Goal: Use online tool/utility: Utilize a website feature to perform a specific function

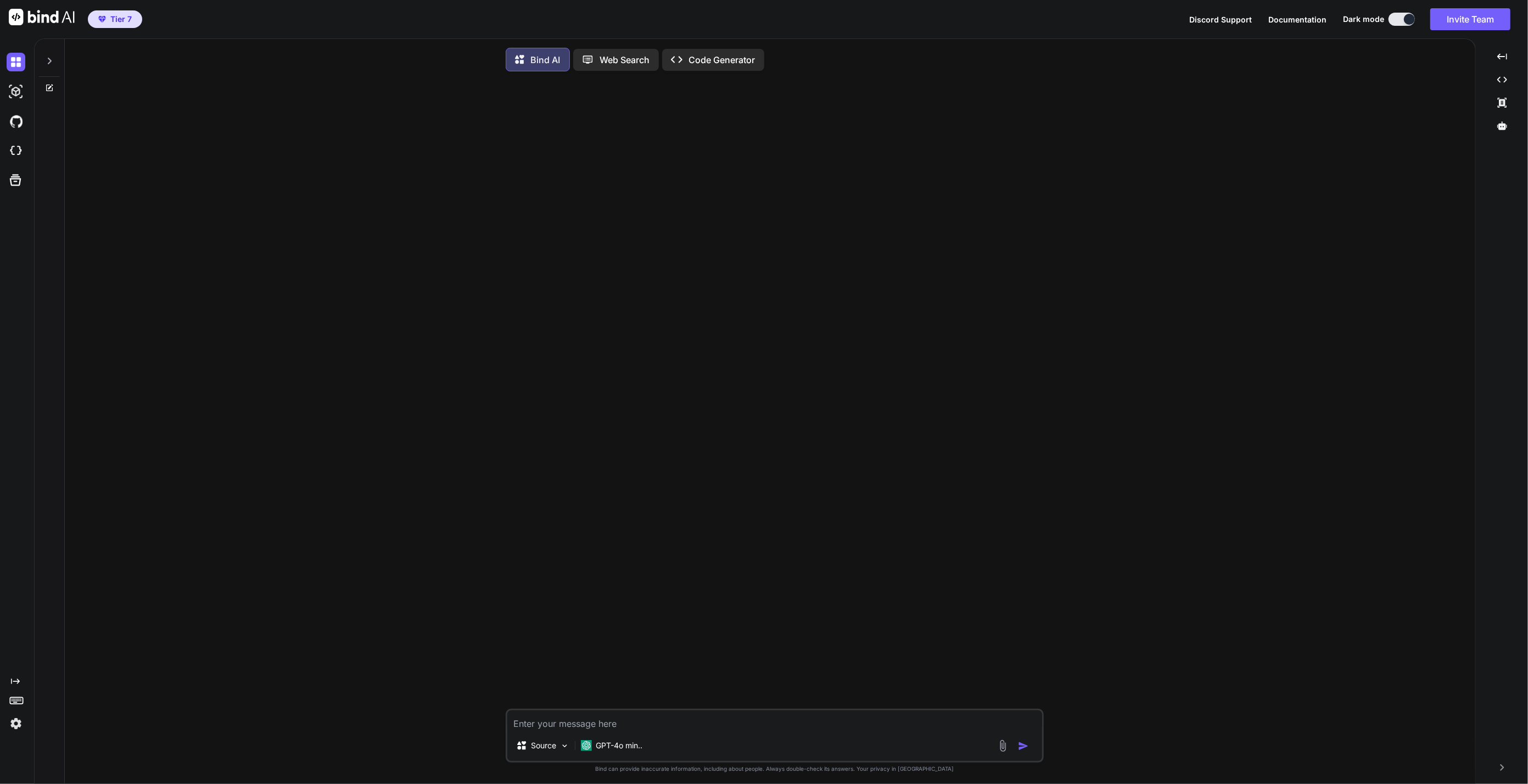
click at [1030, 345] on div at bounding box center [775, 394] width 536 height 629
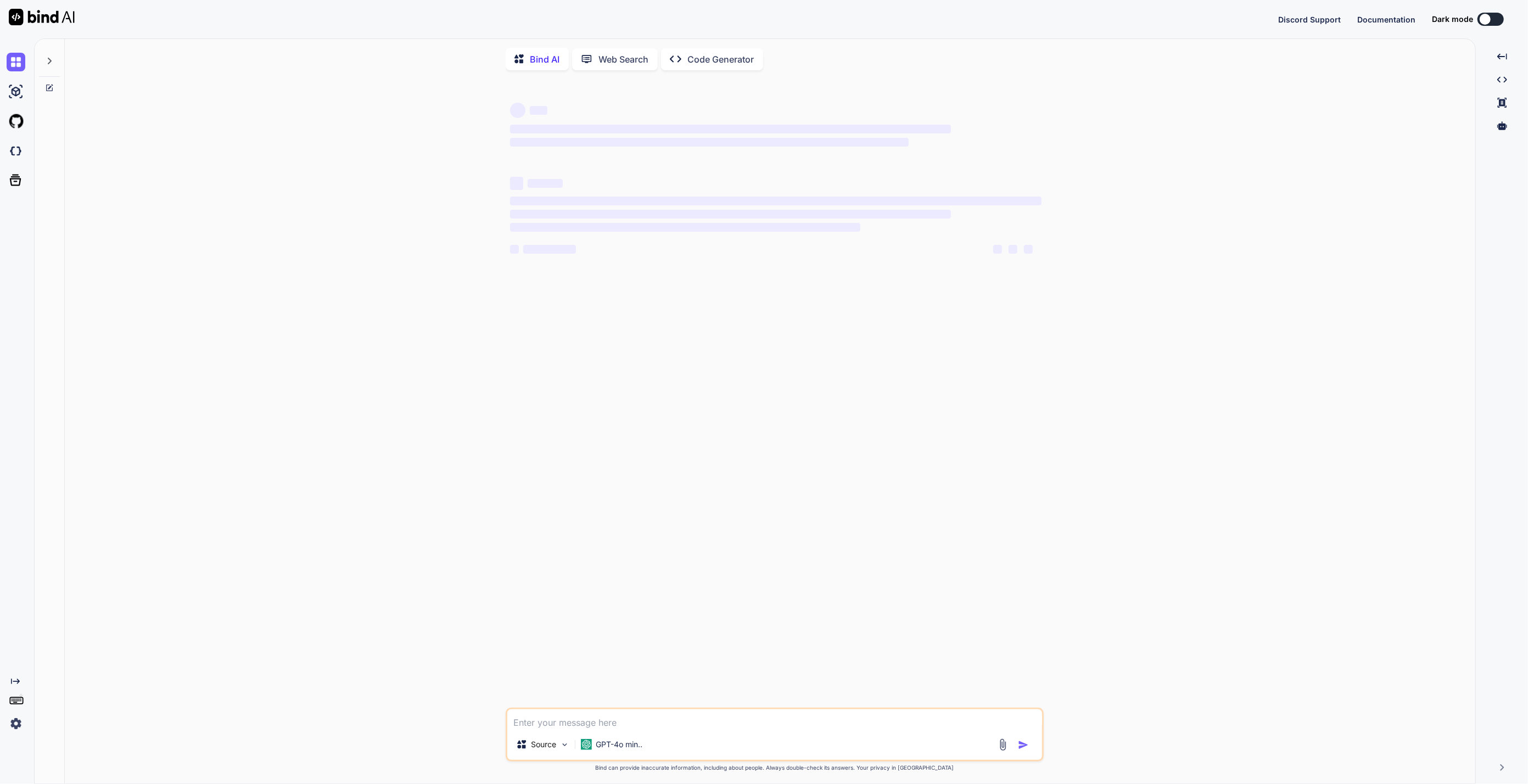
type textarea "x"
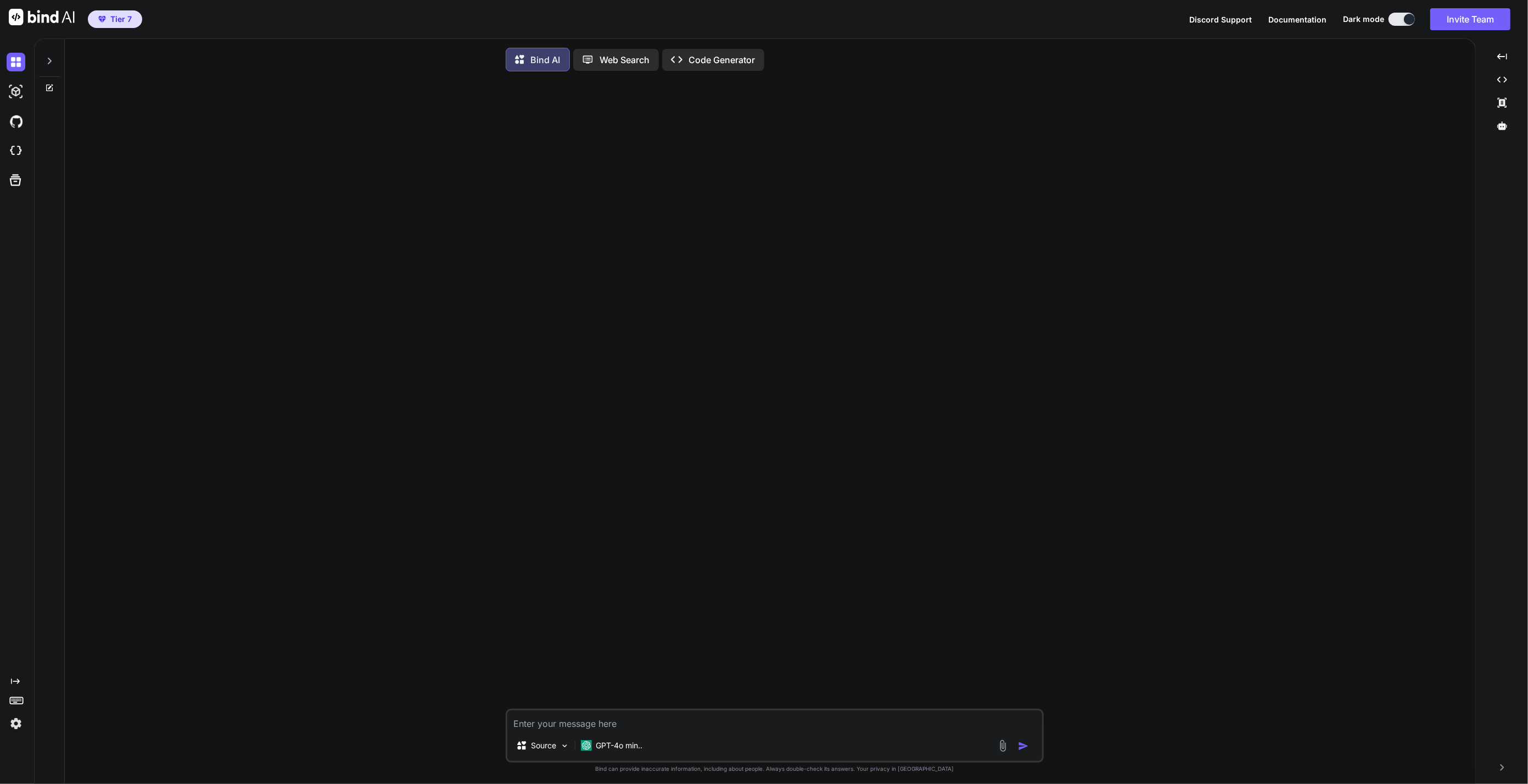
click at [182, 390] on div "Source GPT-4o min.. Created with Bind Always check its answers. Privacy in Bind…" at bounding box center [774, 433] width 1402 height 706
click at [693, 53] on p "Code Generator" at bounding box center [722, 60] width 66 height 13
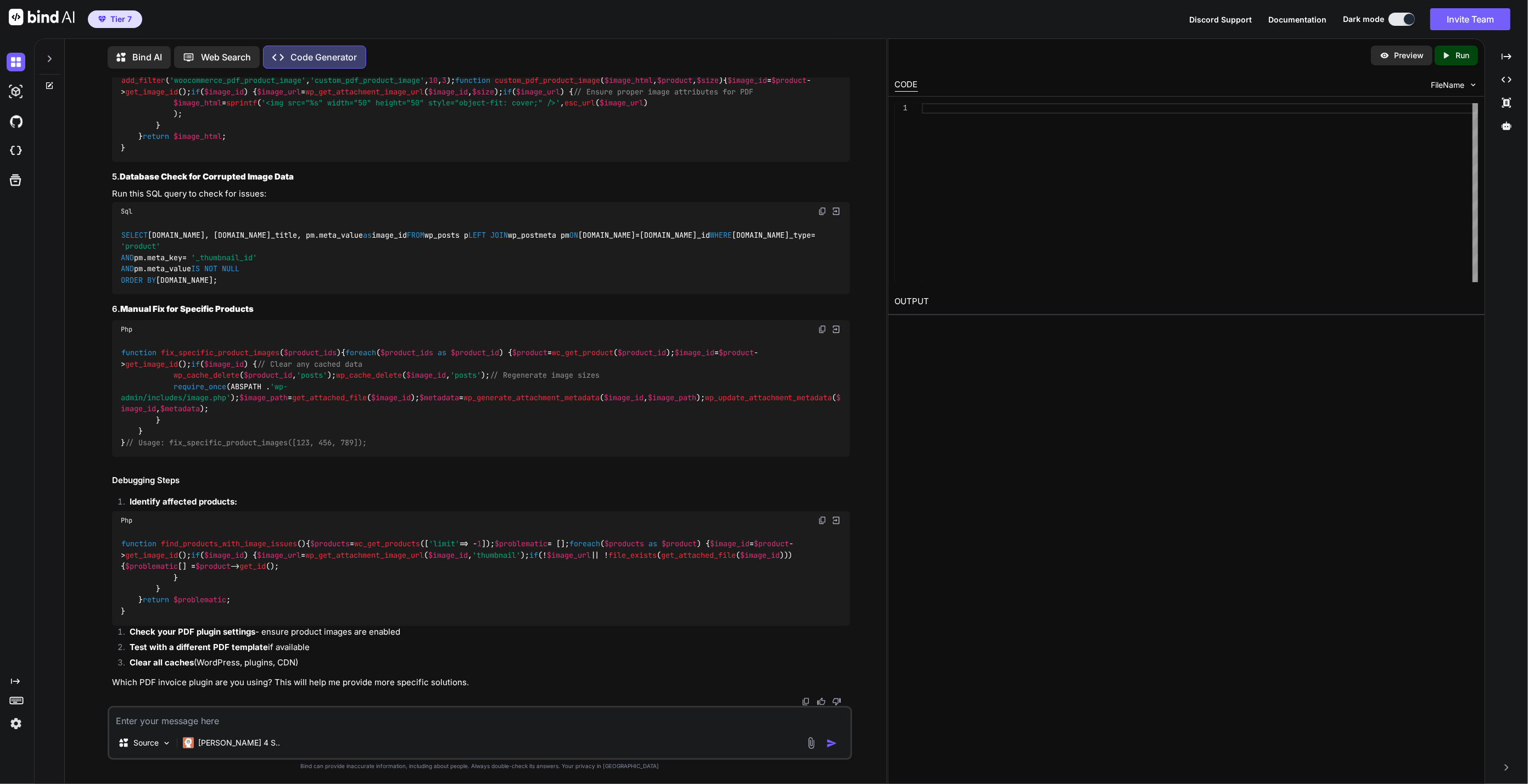
scroll to position [1851, 0]
click at [41, 85] on div at bounding box center [49, 85] width 30 height 9
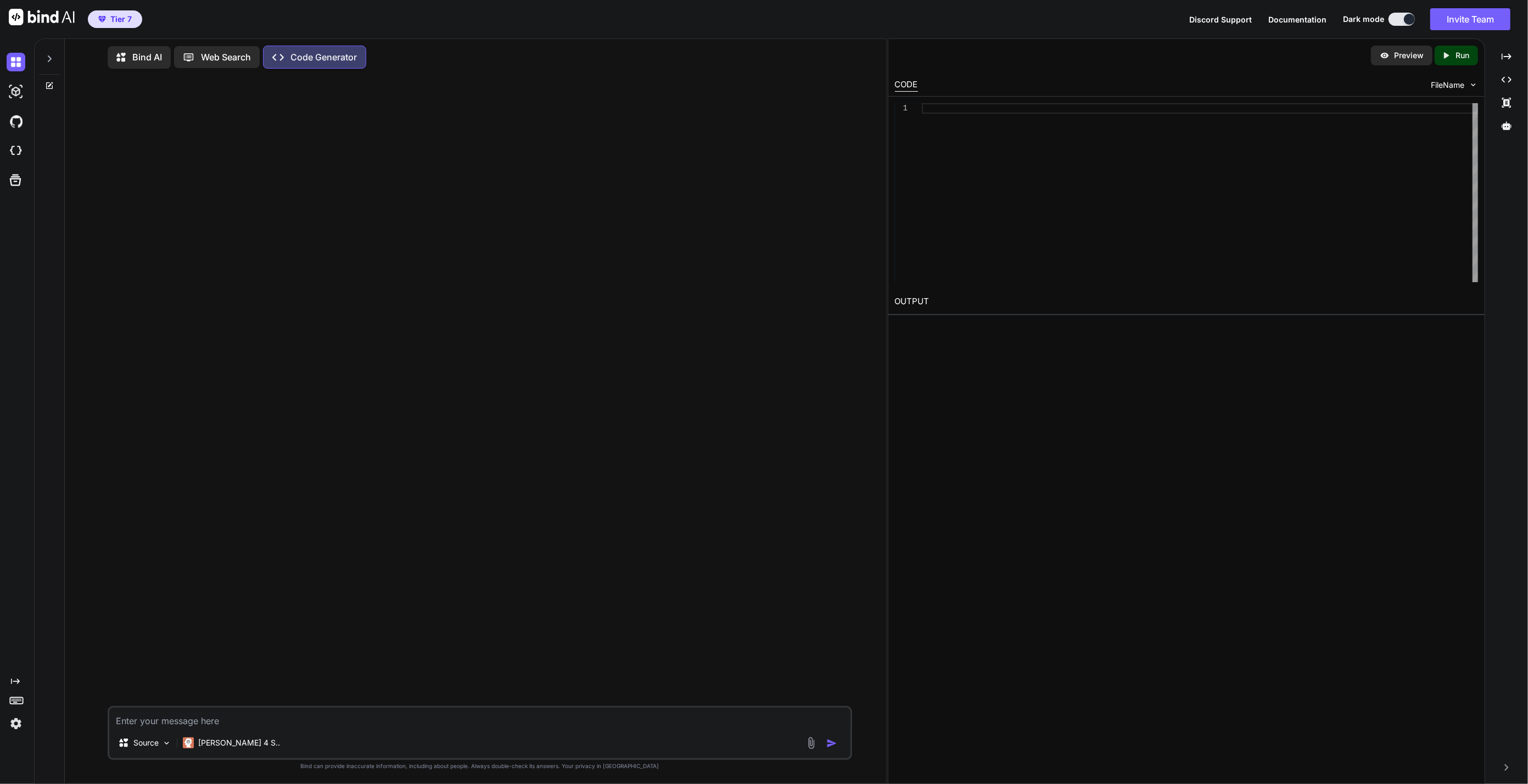
click at [389, 716] on textarea at bounding box center [480, 717] width 742 height 20
paste textarea "#!/lor/ips/dol sitame9 """ 🚀 CONS-ADIPISCINGE SEDDOEIUSMOD TEMPORI UTLABOR e0.1…"
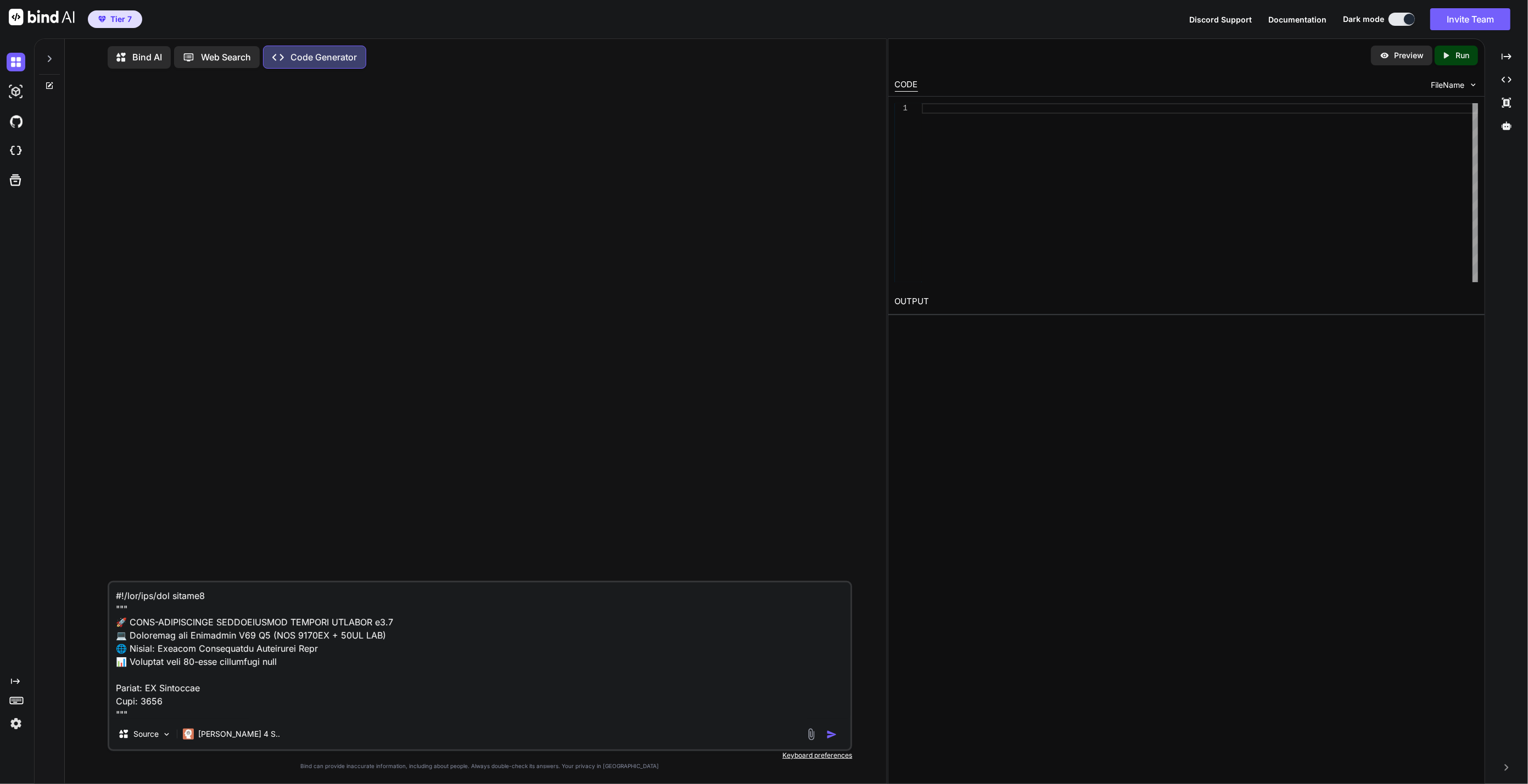
click at [117, 595] on textarea at bounding box center [480, 651] width 742 height 136
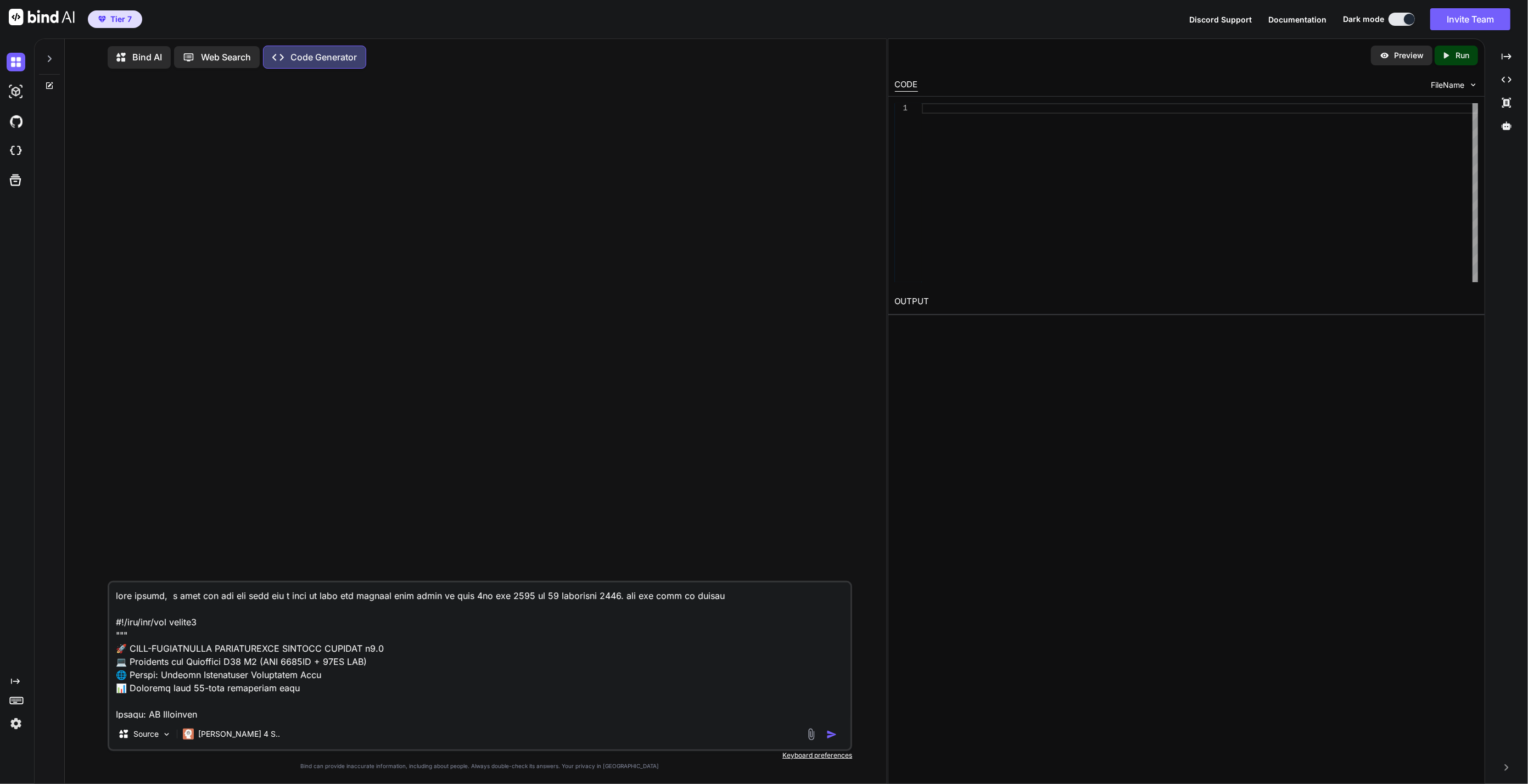
type textarea "lore ipsumd, s amet con adi eli sedd eiu t inci ut labo etd magnaal enim admin …"
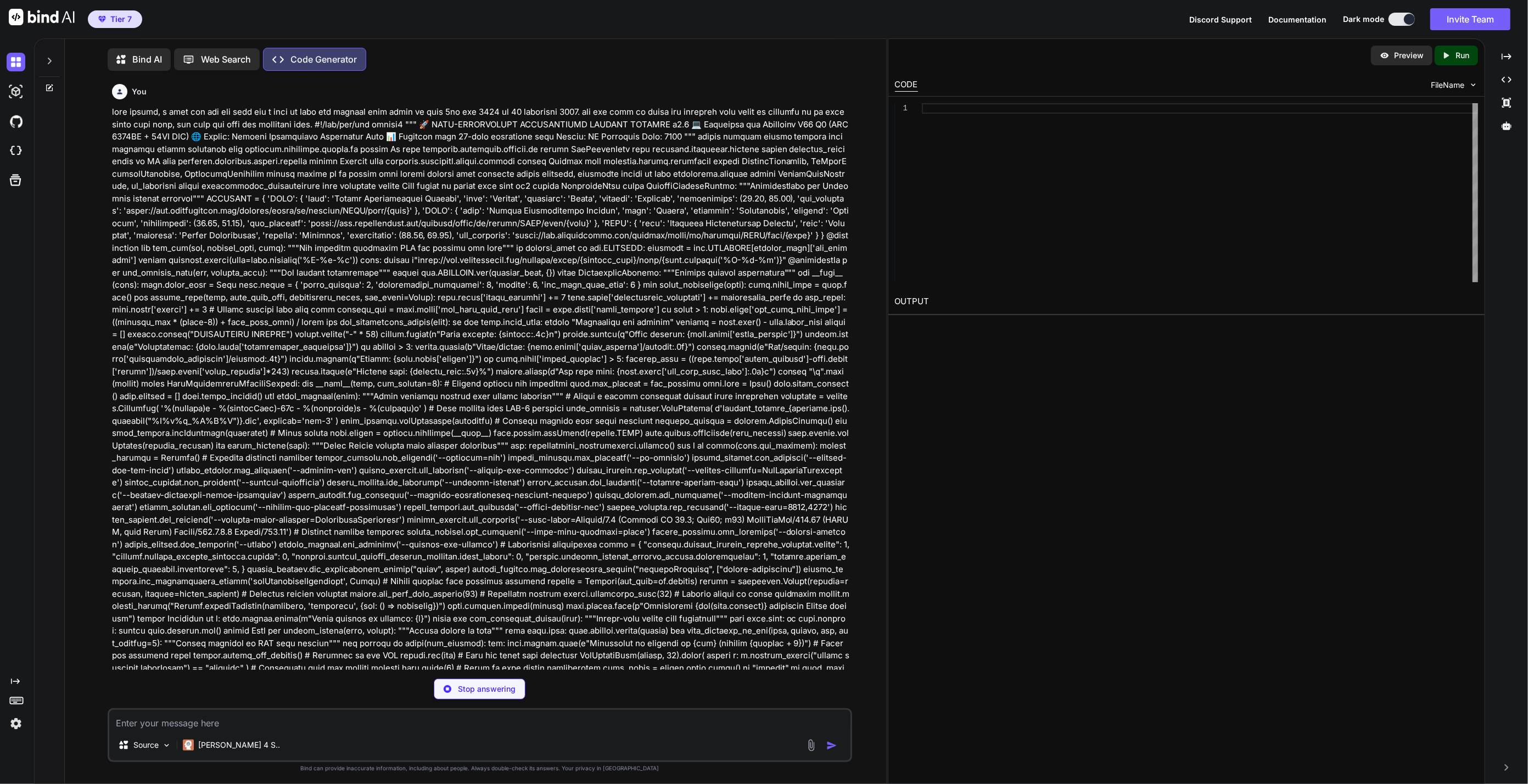
scroll to position [5250, 0]
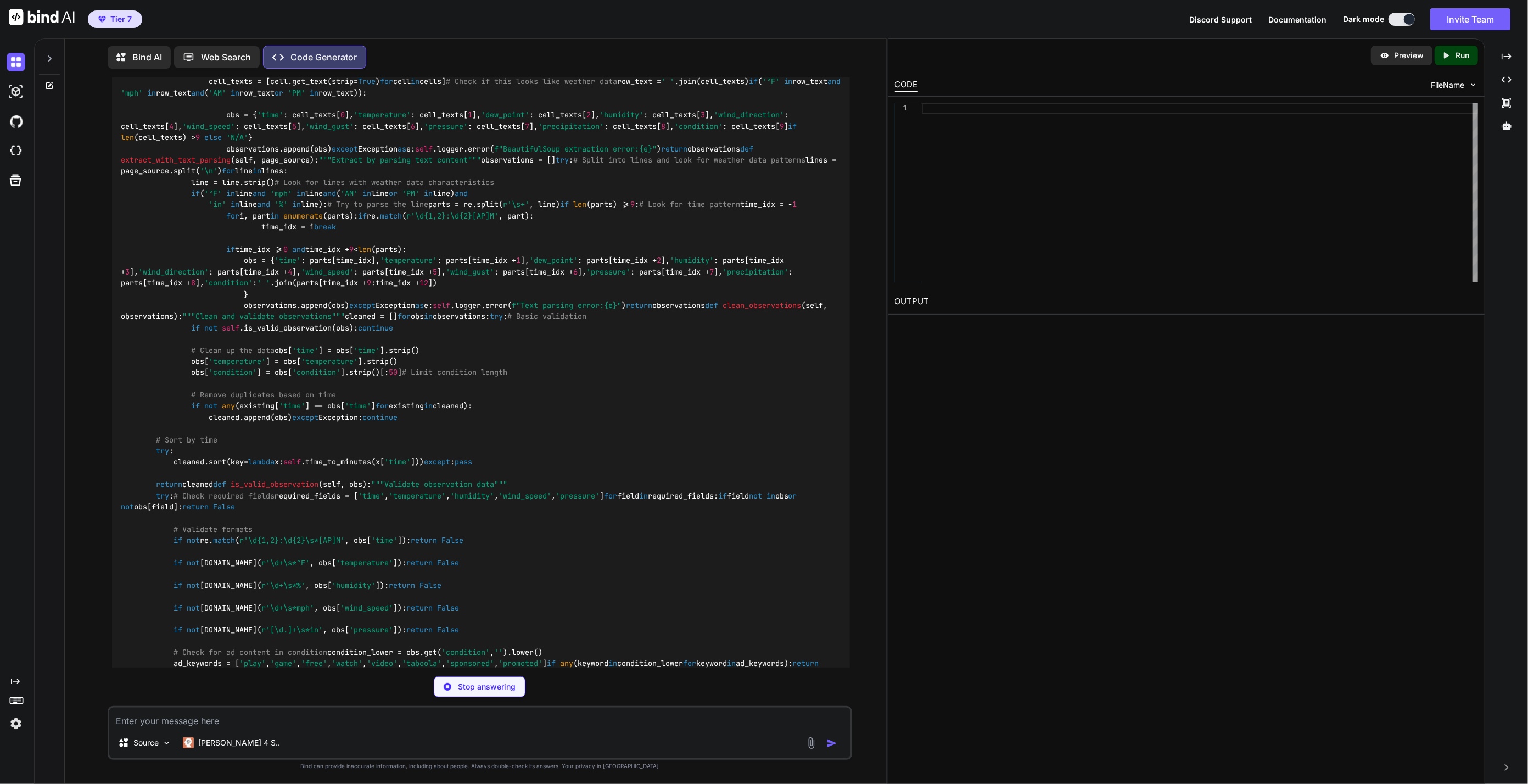
type textarea "x"
type textarea "print(f"\nUnexpected error: {e}") print("Please check the logs for details.")"
type textarea "x"
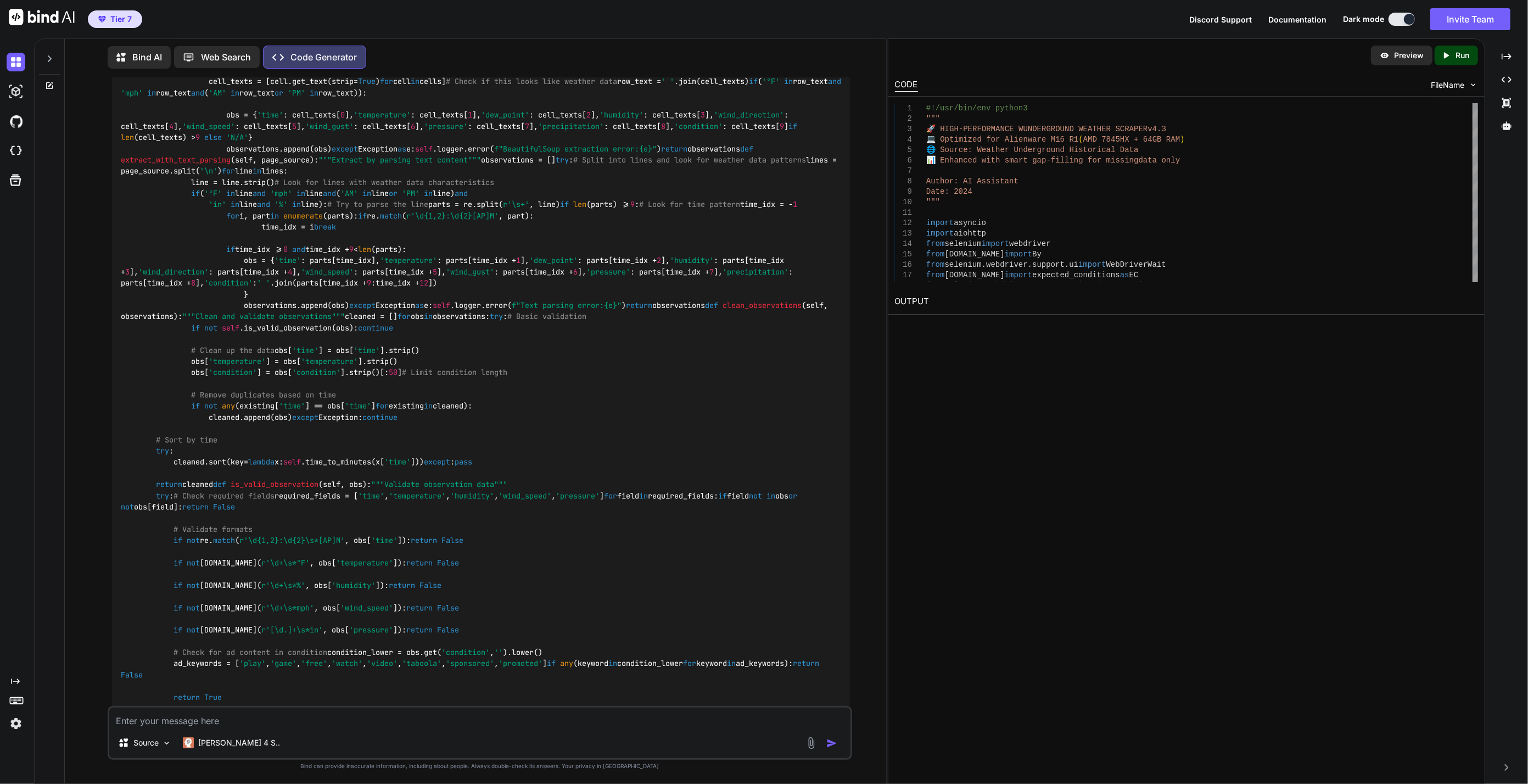
click at [728, 24] on div "Tier 7 Discord Support Documentation Dark mode Invite Team Created with Pixso." at bounding box center [764, 19] width 1528 height 39
type textarea "#!/usr/bin/env python3 """ 🚀 HIGH-PERFORMANCE WUNDERGROUND WEATHER SCRAPER v4.3…"
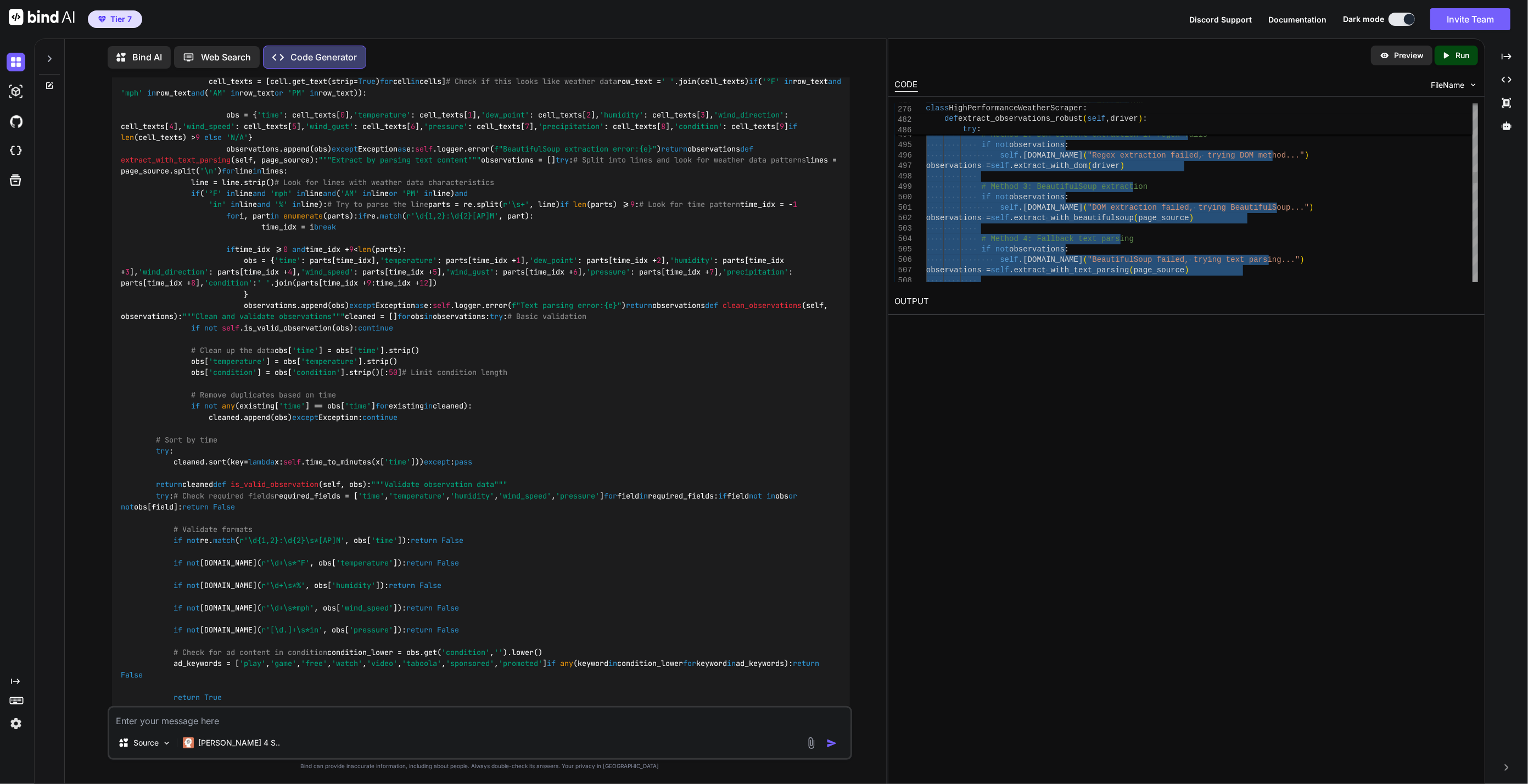
type textarea "x"
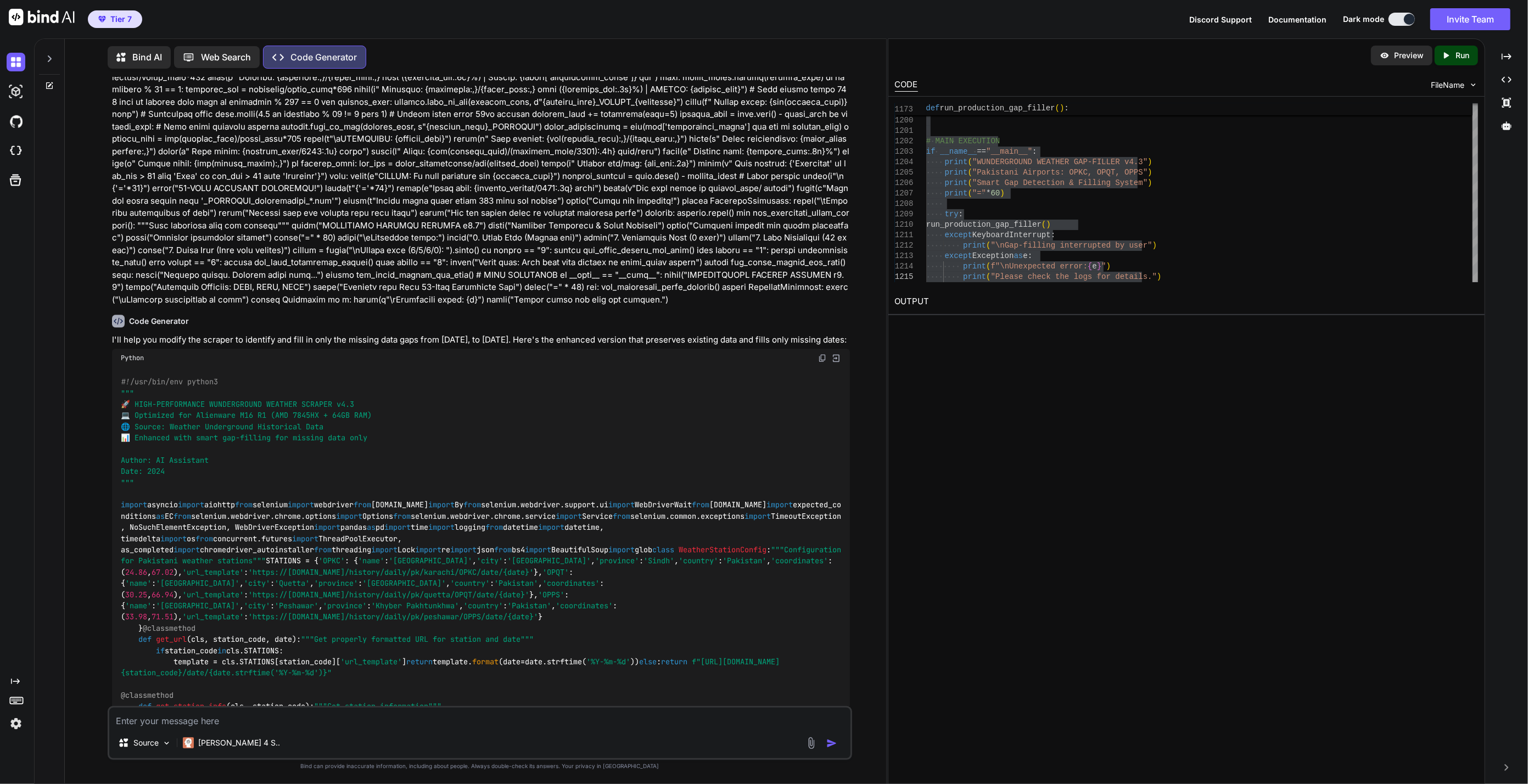
scroll to position [2465, 0]
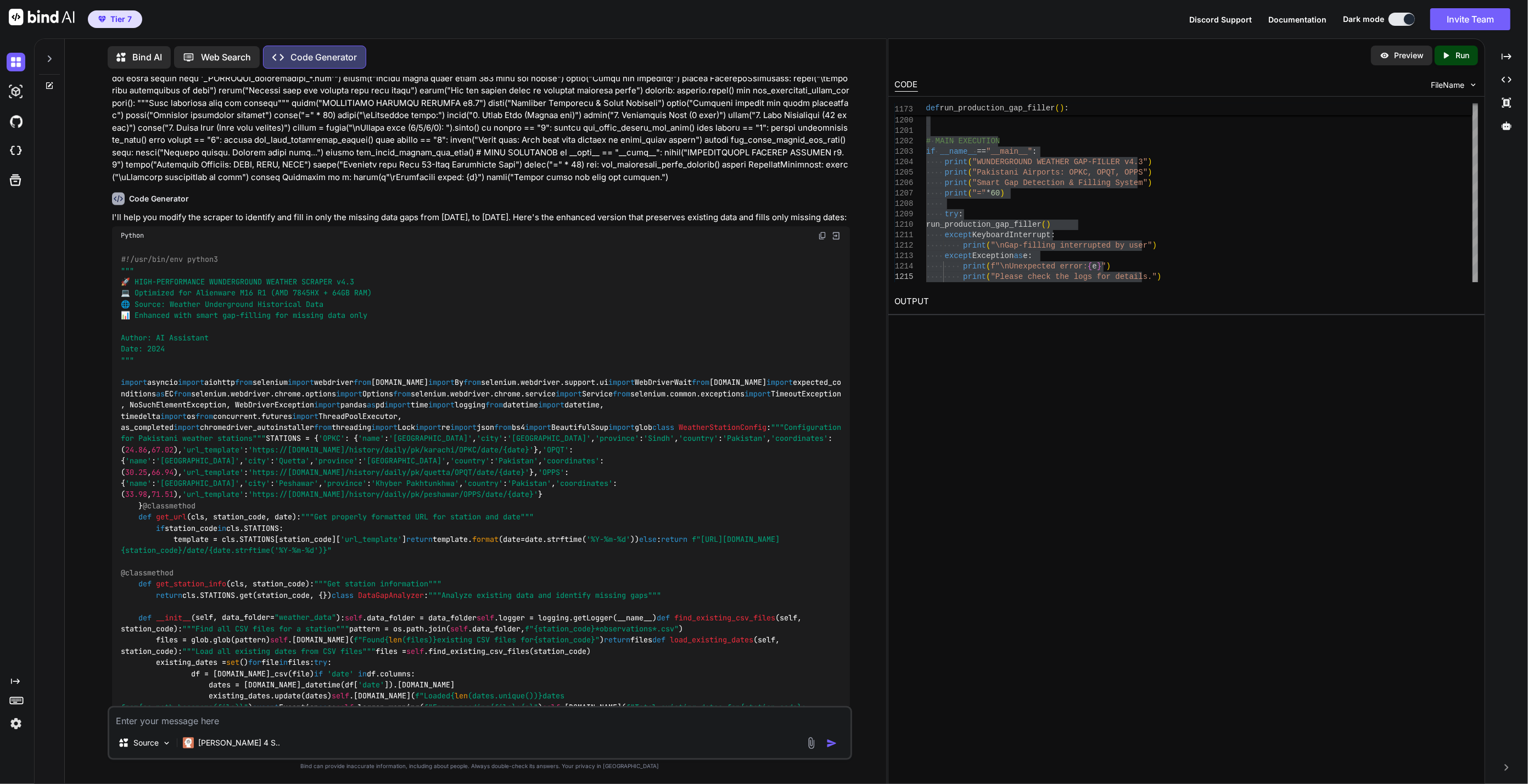
drag, startPoint x: 1058, startPoint y: 428, endPoint x: 1039, endPoint y: 441, distance: 23.0
click at [1058, 428] on div "Preview Created with Pixso. Run CODE FileName 1198 1199 1200 1201 1202 1203 120…" at bounding box center [1186, 411] width 597 height 745
click at [368, 734] on div "Source Claude 4 S.." at bounding box center [480, 745] width 742 height 26
click at [387, 716] on textarea at bounding box center [480, 717] width 742 height 20
paste textarea "2025-10-14 14:48:04,832 - MainThread - ERROR - Error setting up drivers: Messag…"
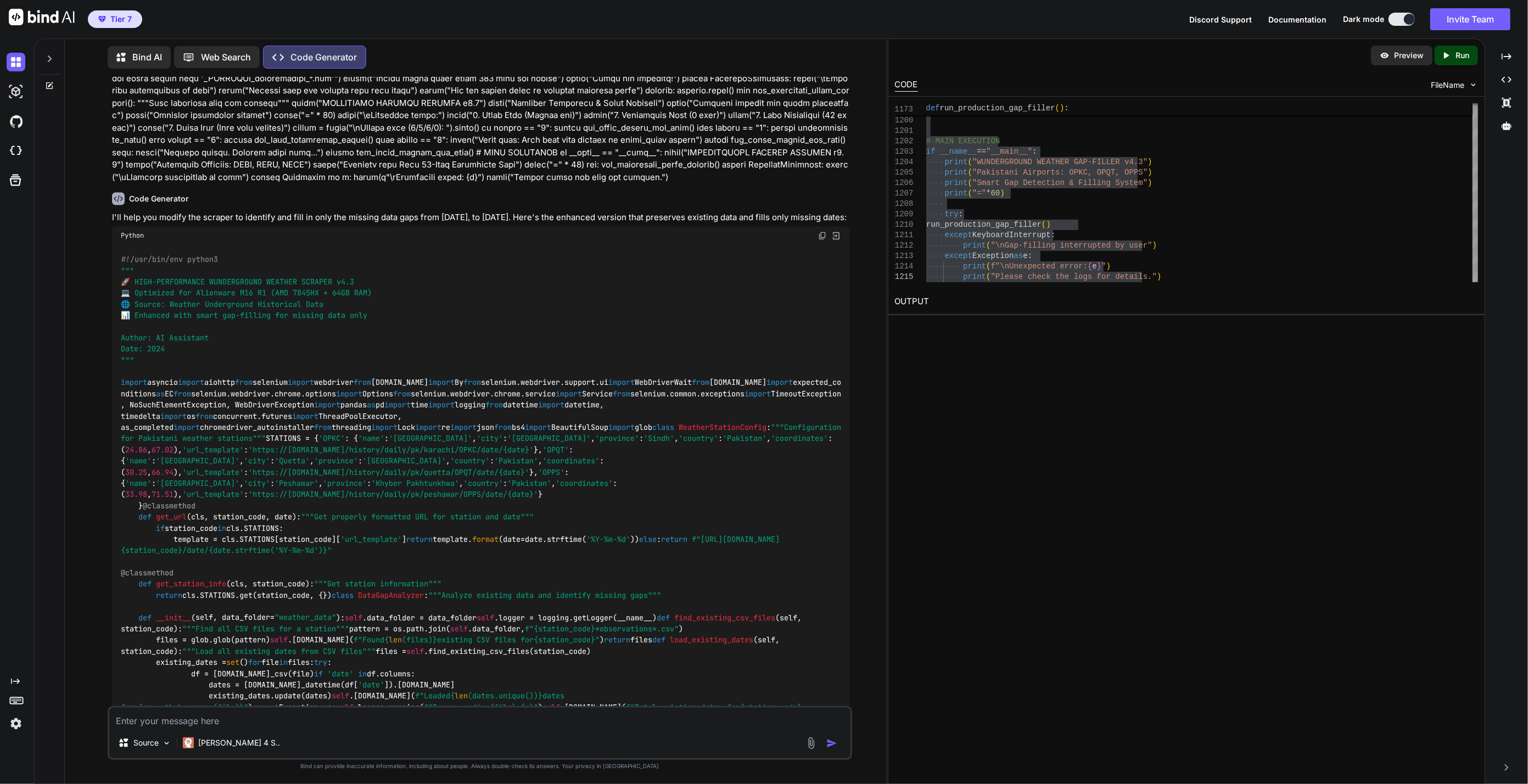
type textarea "2025-10-14 14:48:04,832 - MainThread - ERROR - Error setting up drivers: Messag…"
type textarea "x"
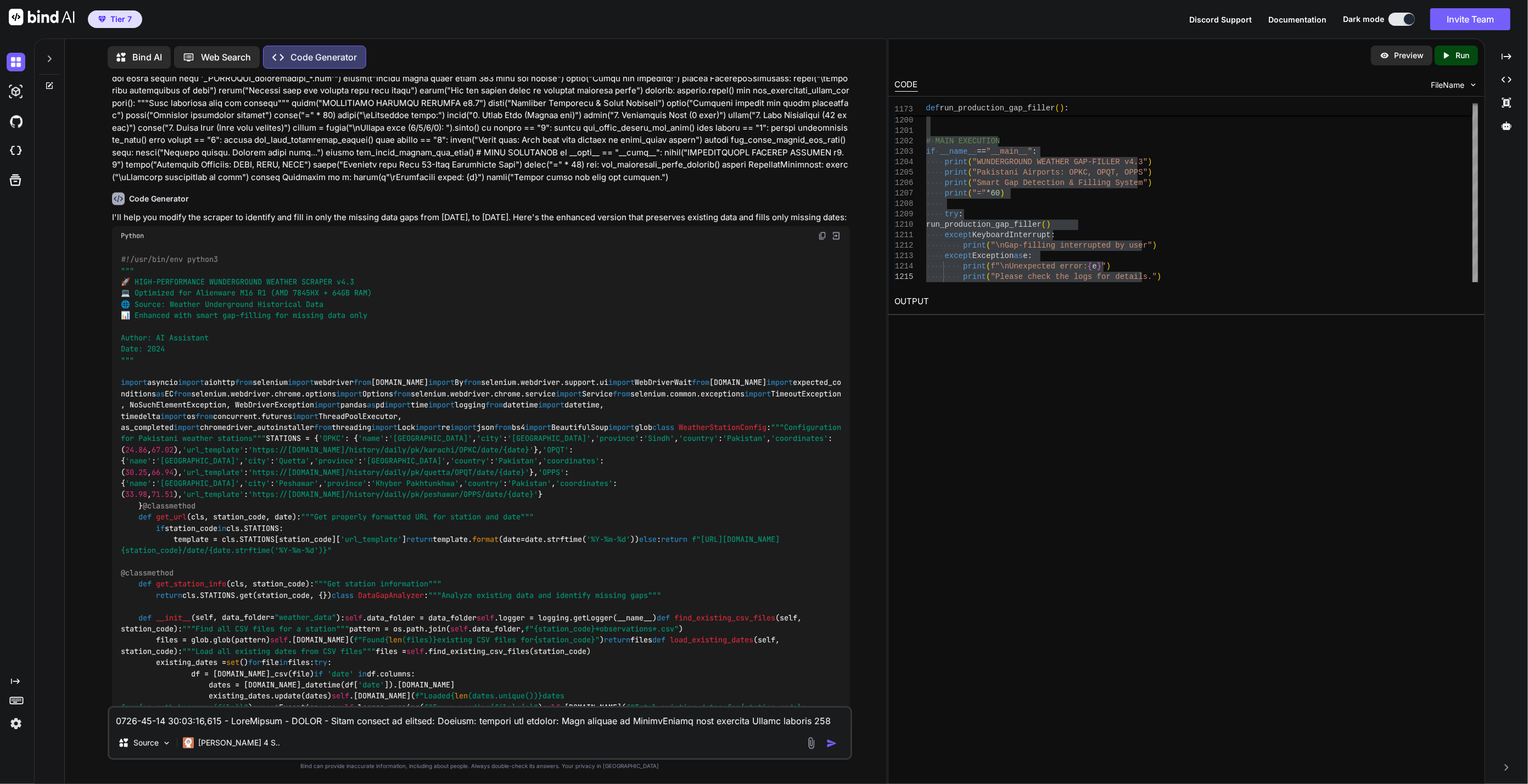
scroll to position [251, 0]
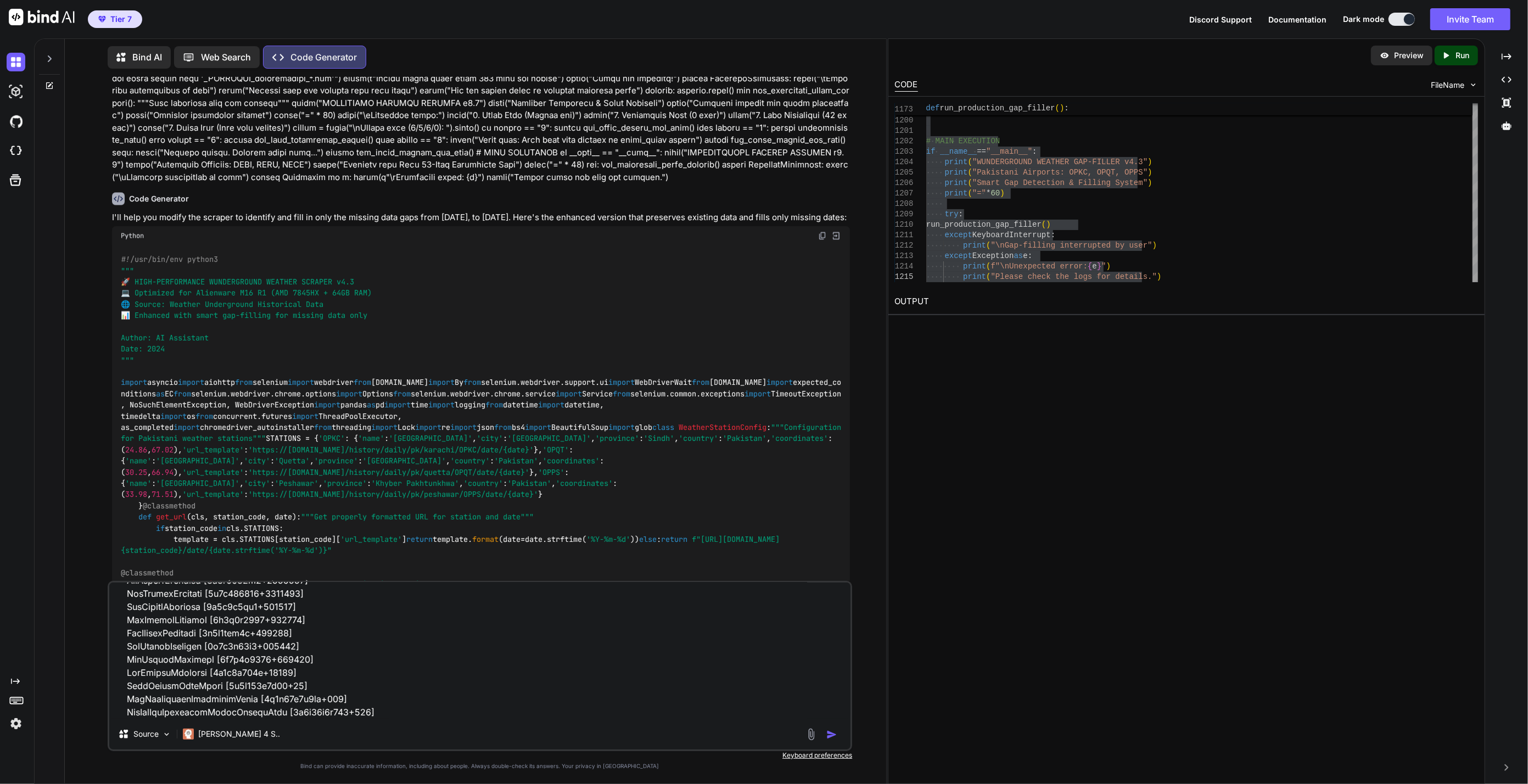
type textarea "2025-10-14 14:48:04,832 - MainThread - ERROR - Error setting up drivers: Messag…"
drag, startPoint x: 832, startPoint y: 732, endPoint x: 886, endPoint y: 743, distance: 55.1
click at [832, 732] on img "button" at bounding box center [832, 734] width 11 height 11
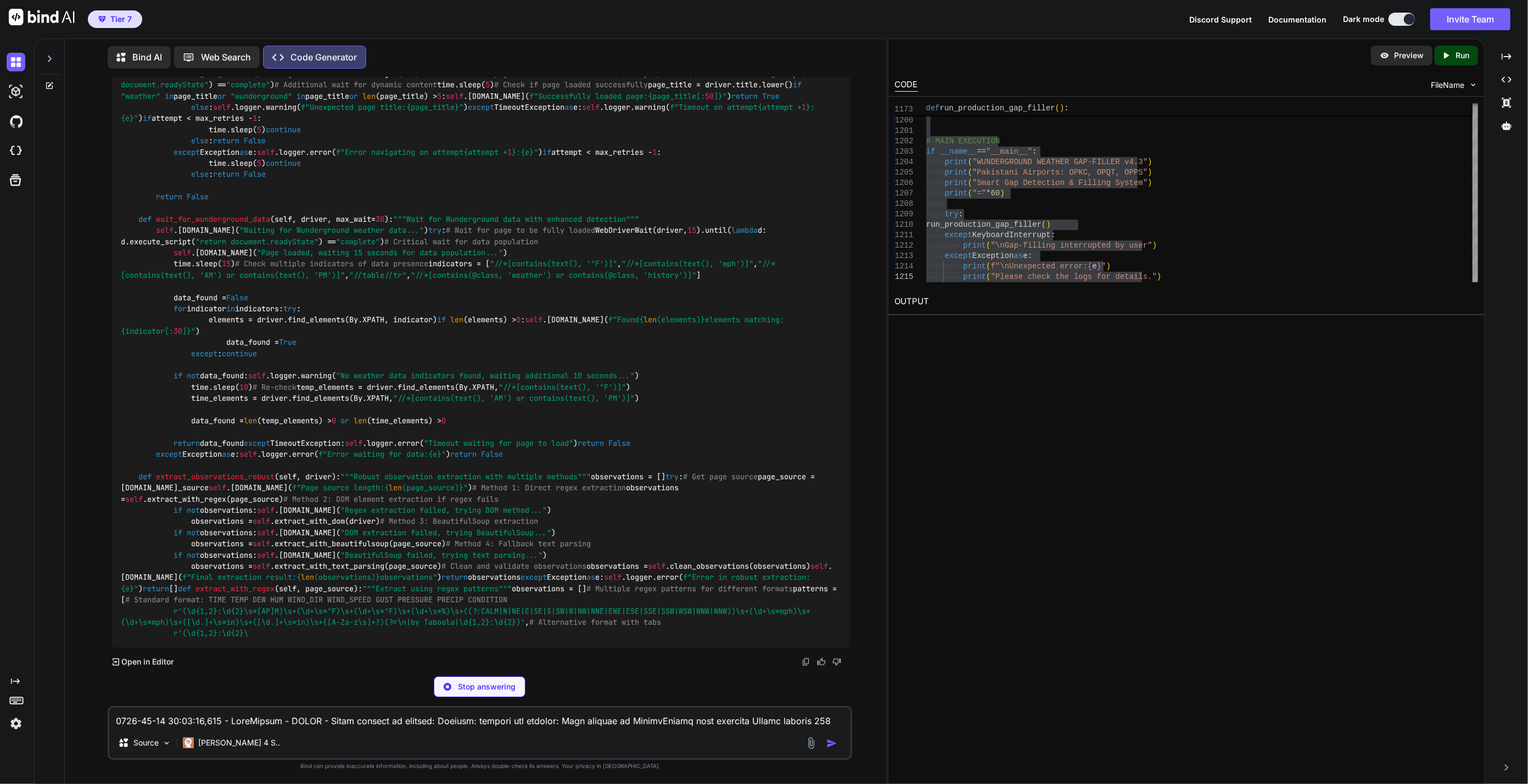
scroll to position [25059, 0]
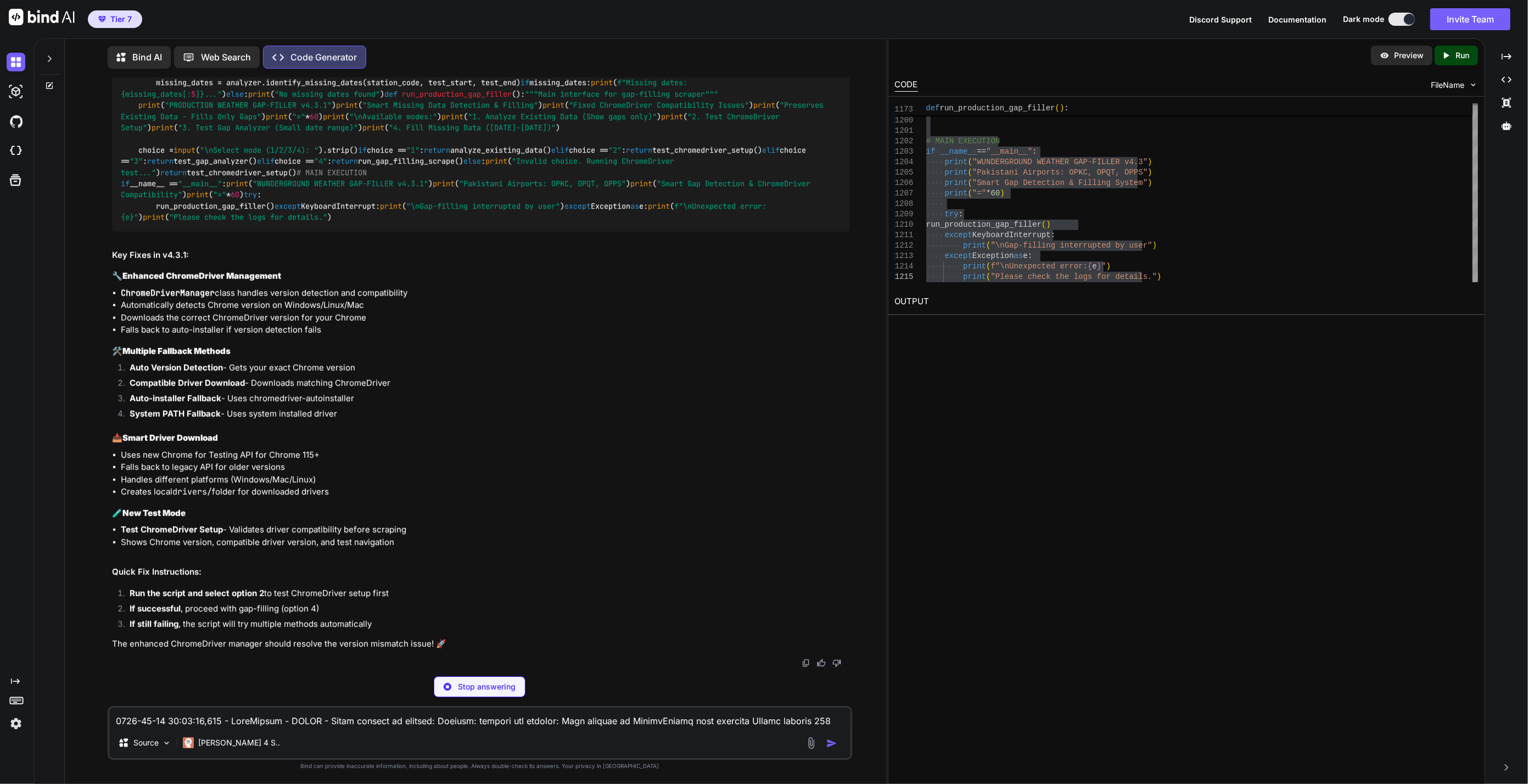
type textarea "x"
type textarea "print("Please check the logs for details.")"
type textarea "x"
